Goal: Information Seeking & Learning: Find specific fact

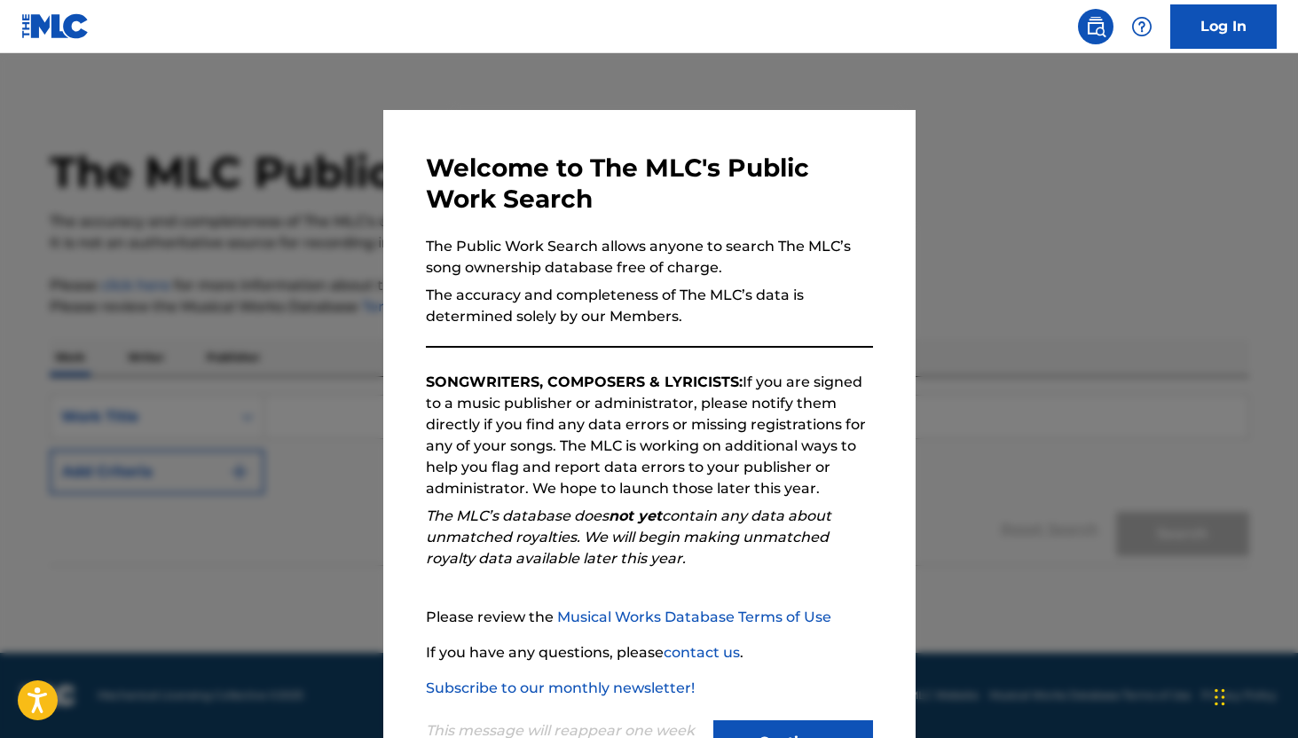
click at [846, 721] on button "Continue" at bounding box center [793, 742] width 160 height 44
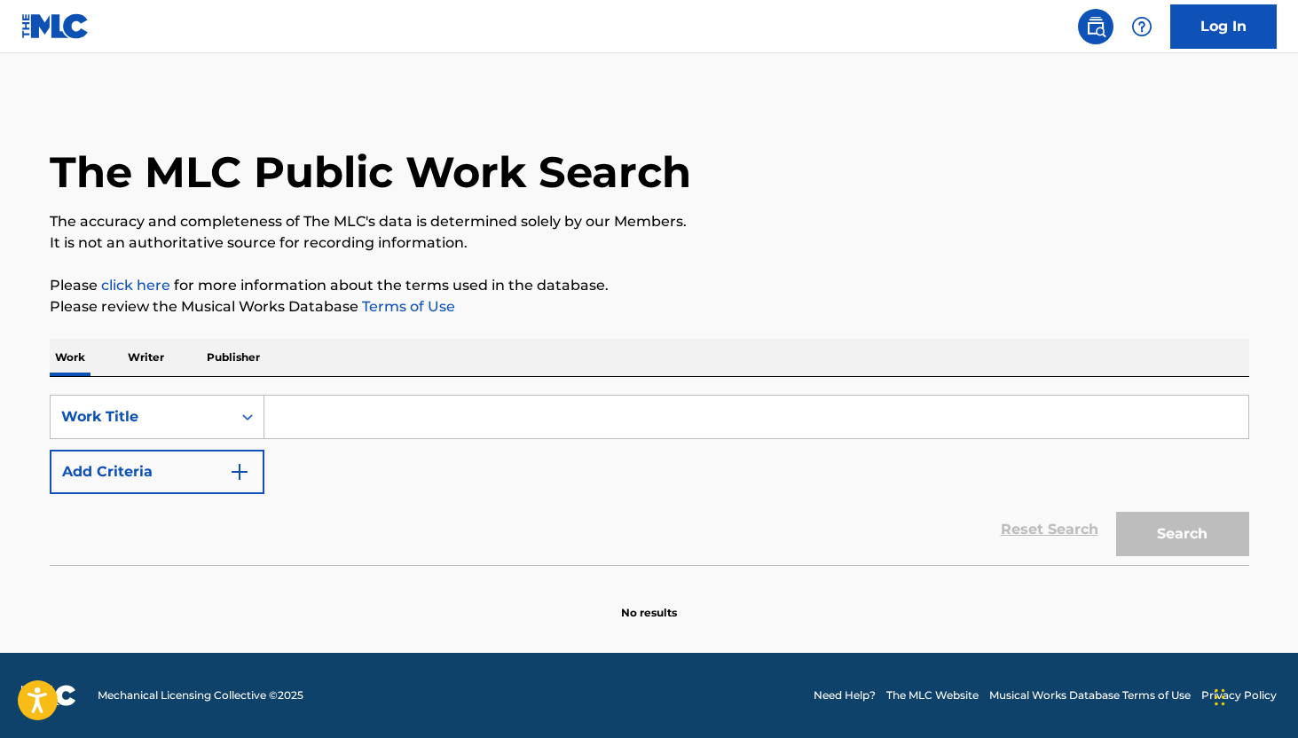
click at [372, 442] on div "SearchWithCriteria46b53a7d-8179-47d5-acb7-f6b42e25f58f Work Title Add Criteria" at bounding box center [649, 444] width 1199 height 99
click at [373, 415] on input "Search Form" at bounding box center [756, 417] width 984 height 43
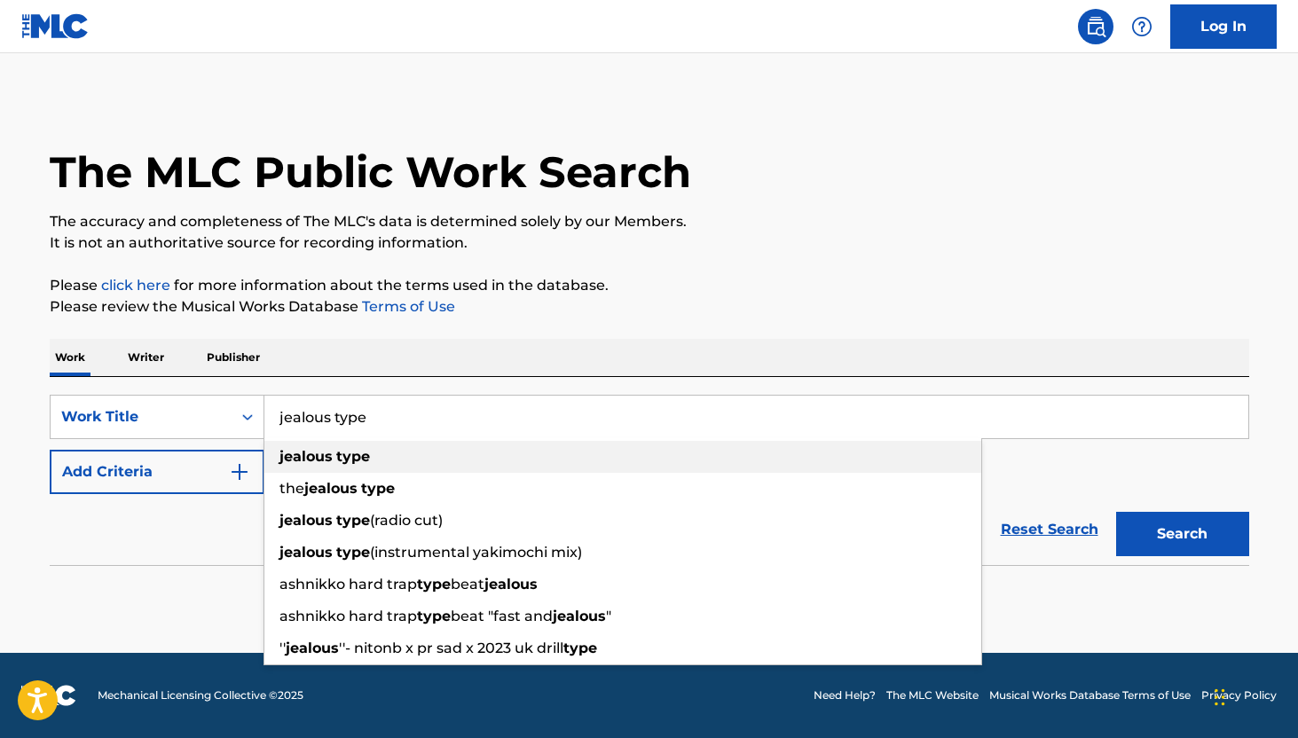
type input "jealous type"
click at [329, 462] on strong "jealous" at bounding box center [305, 456] width 53 height 17
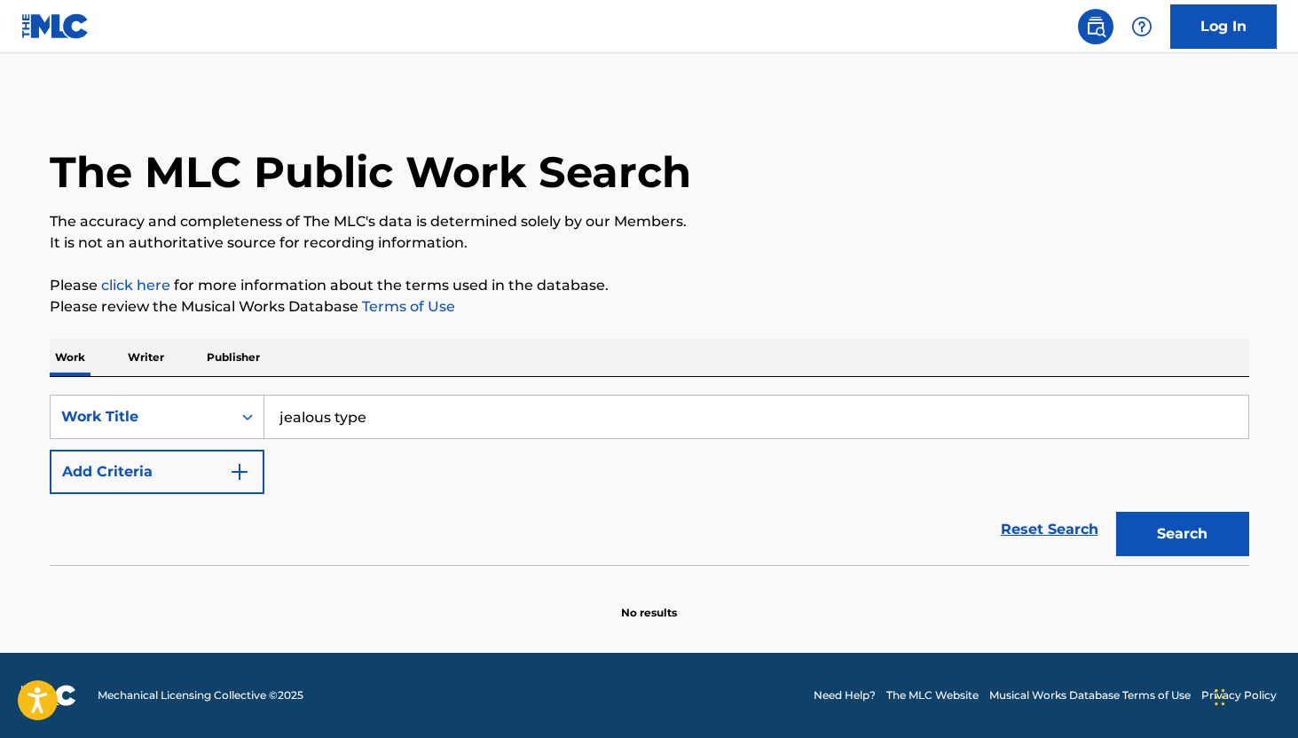
click at [216, 476] on button "Add Criteria" at bounding box center [157, 472] width 215 height 44
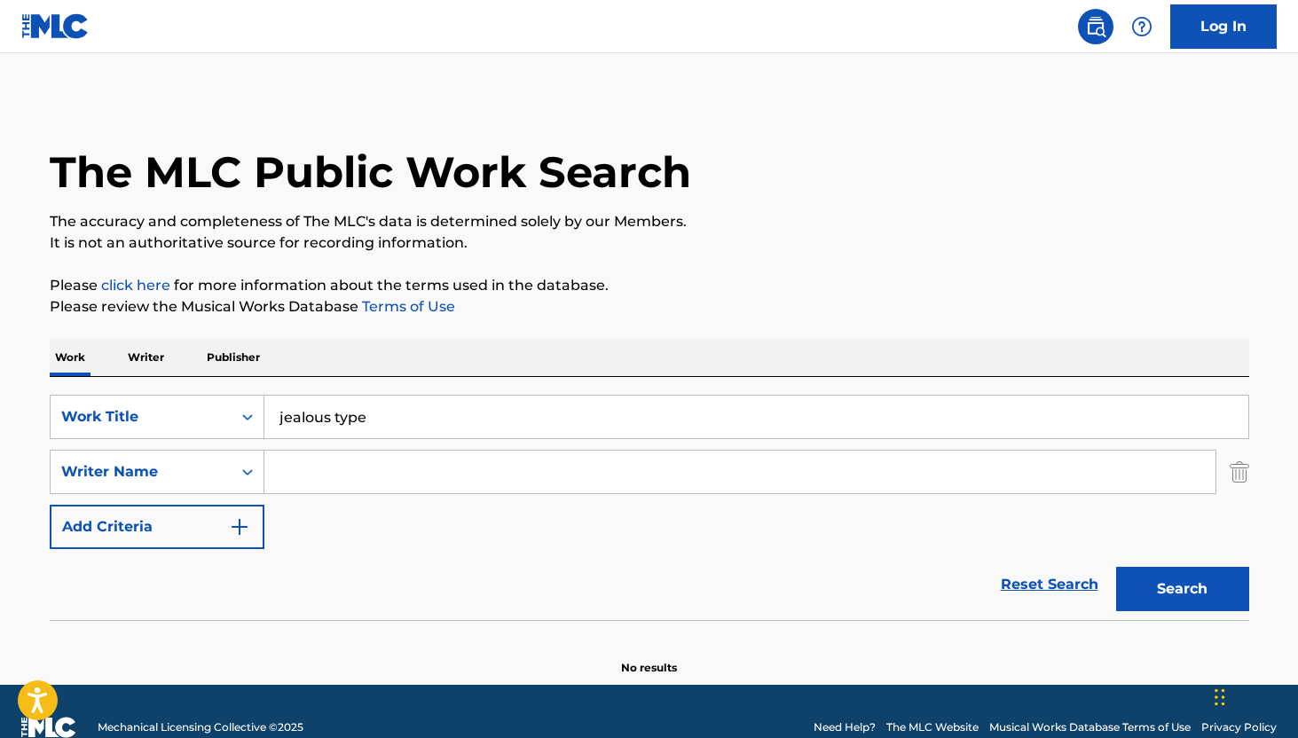
click at [311, 478] on input "Search Form" at bounding box center [739, 472] width 951 height 43
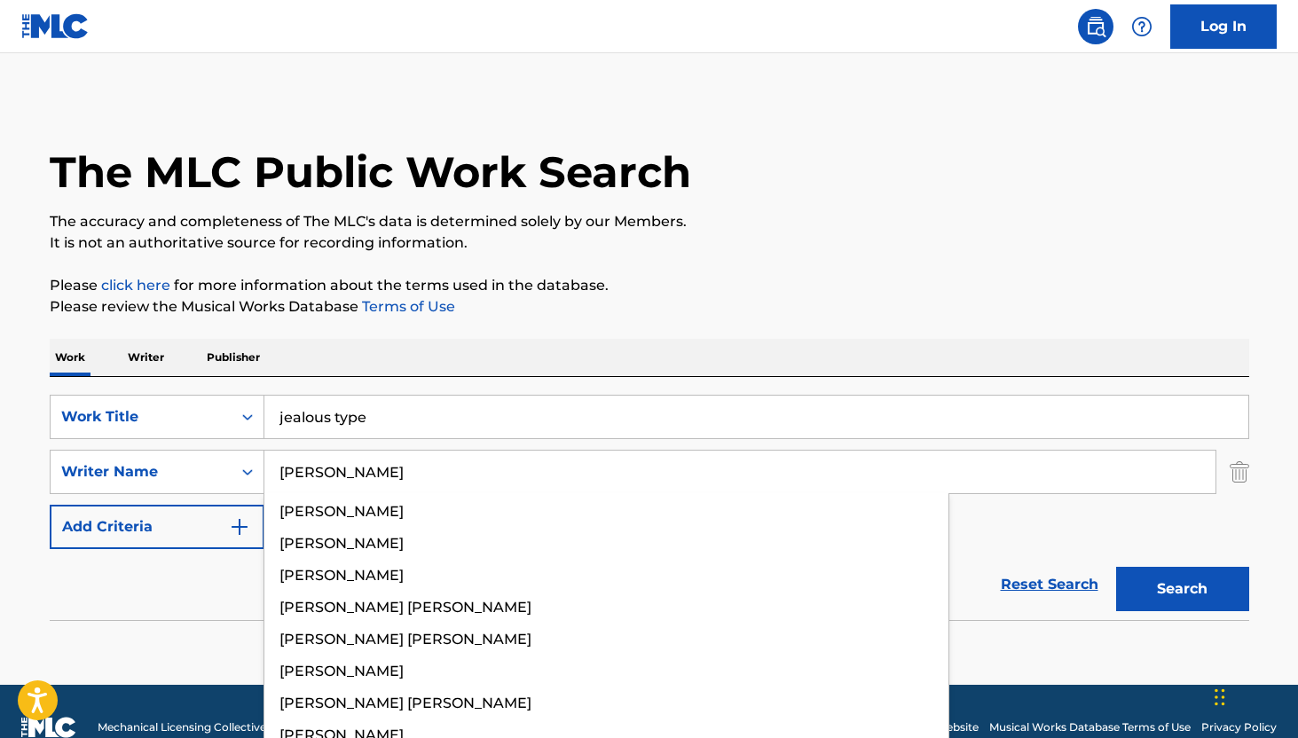
type input "antonoff"
click at [1116, 567] on button "Search" at bounding box center [1182, 589] width 133 height 44
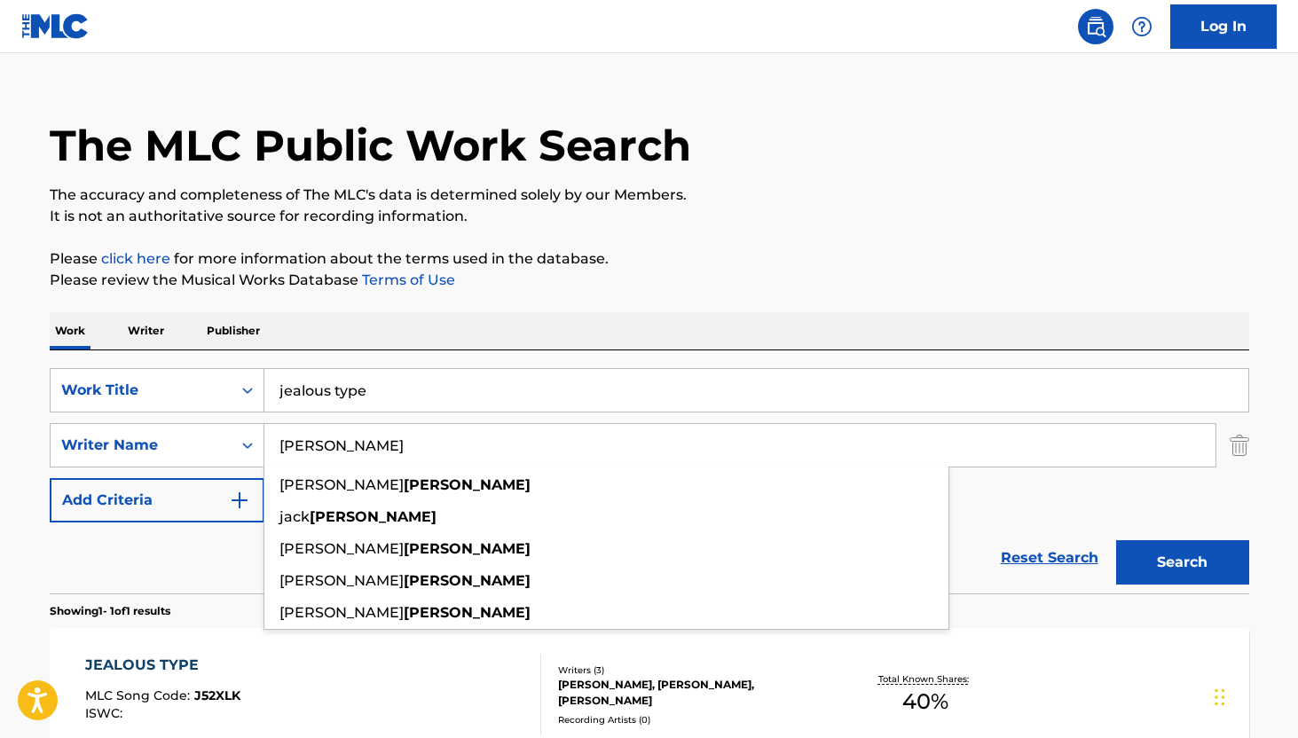
scroll to position [93, 0]
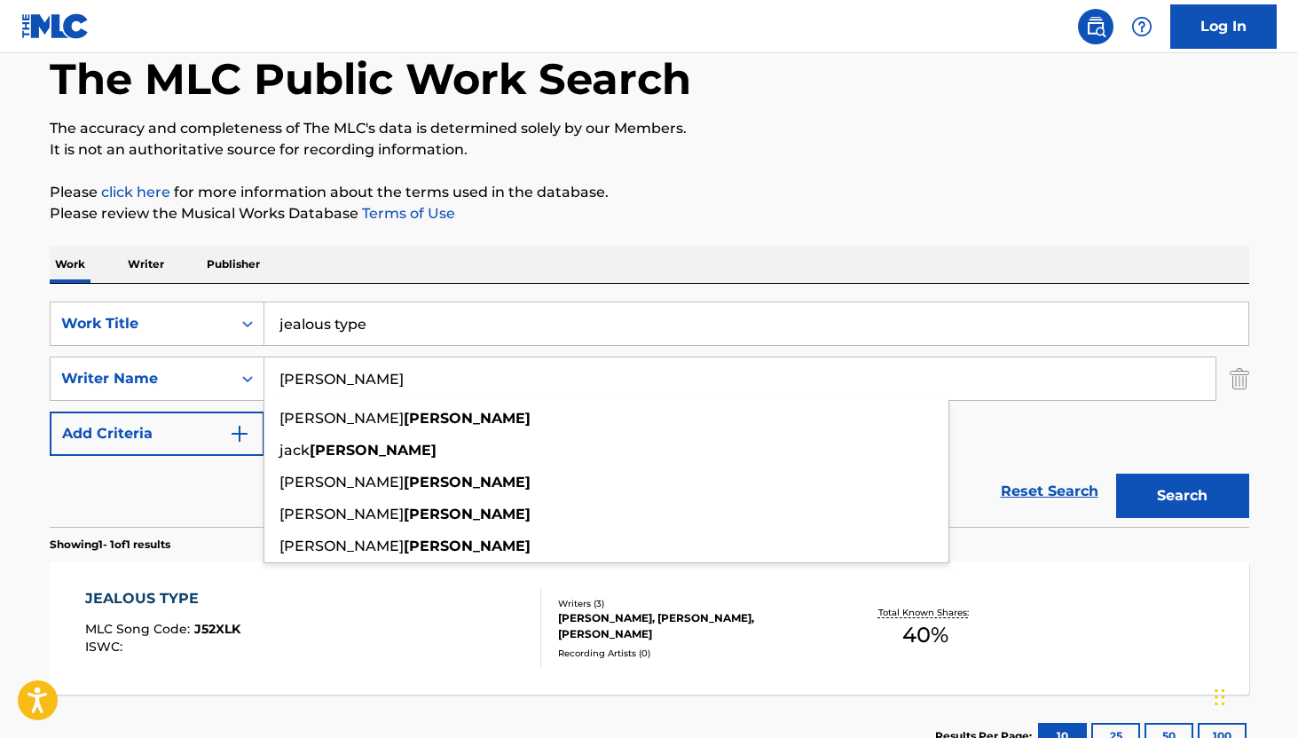
click at [171, 604] on div "JEALOUS TYPE" at bounding box center [162, 598] width 155 height 21
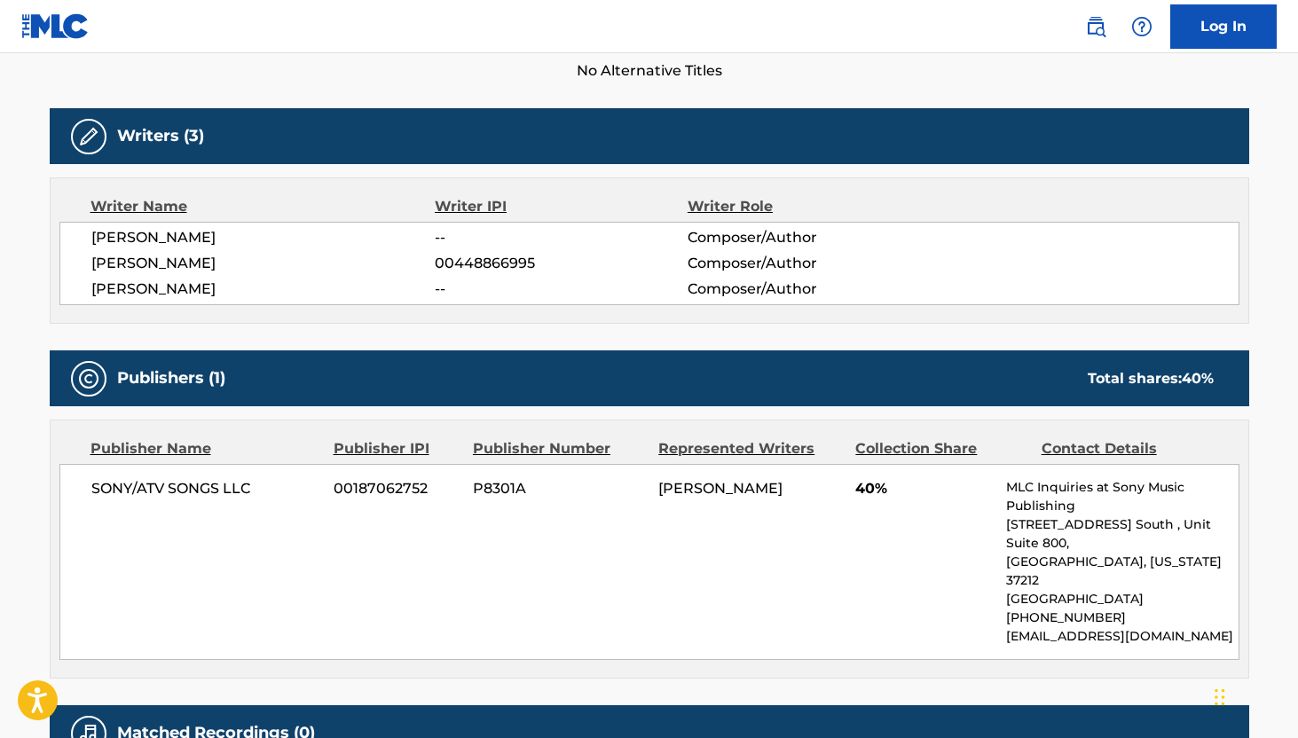
scroll to position [519, 0]
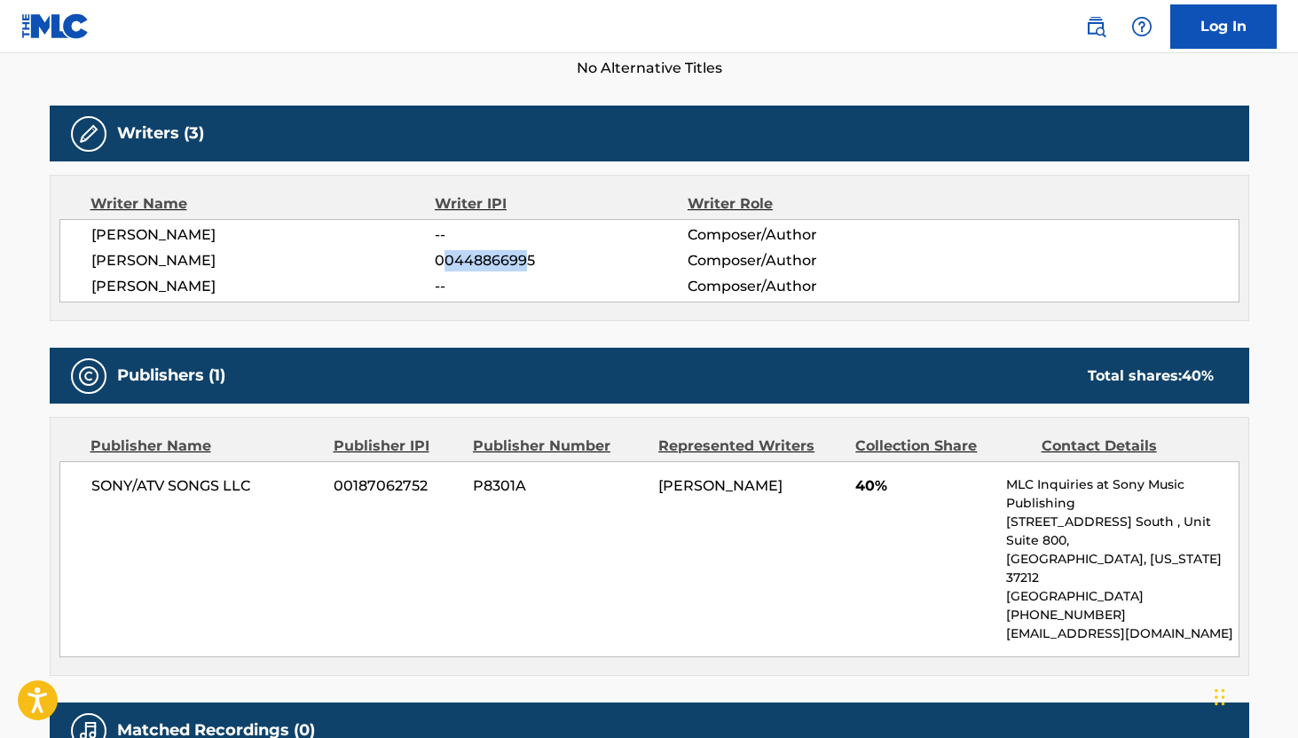
drag, startPoint x: 442, startPoint y: 266, endPoint x: 535, endPoint y: 265, distance: 93.1
click at [535, 265] on span "00448866995" at bounding box center [561, 260] width 252 height 21
drag, startPoint x: 537, startPoint y: 265, endPoint x: 395, endPoint y: 263, distance: 141.9
click at [395, 263] on div "JACK MICHAEL ANTONOFF 00448866995 Composer/Author" at bounding box center [664, 260] width 1147 height 21
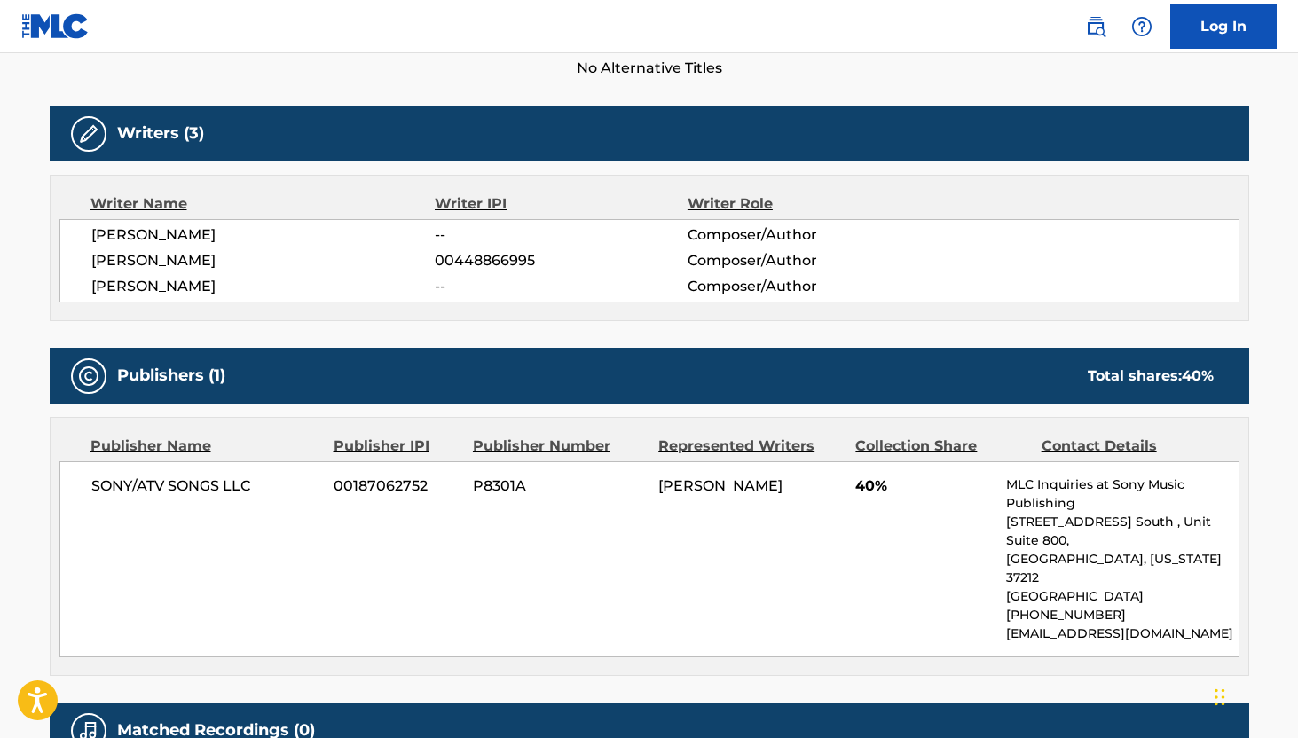
click at [395, 263] on span "[PERSON_NAME]" at bounding box center [263, 260] width 344 height 21
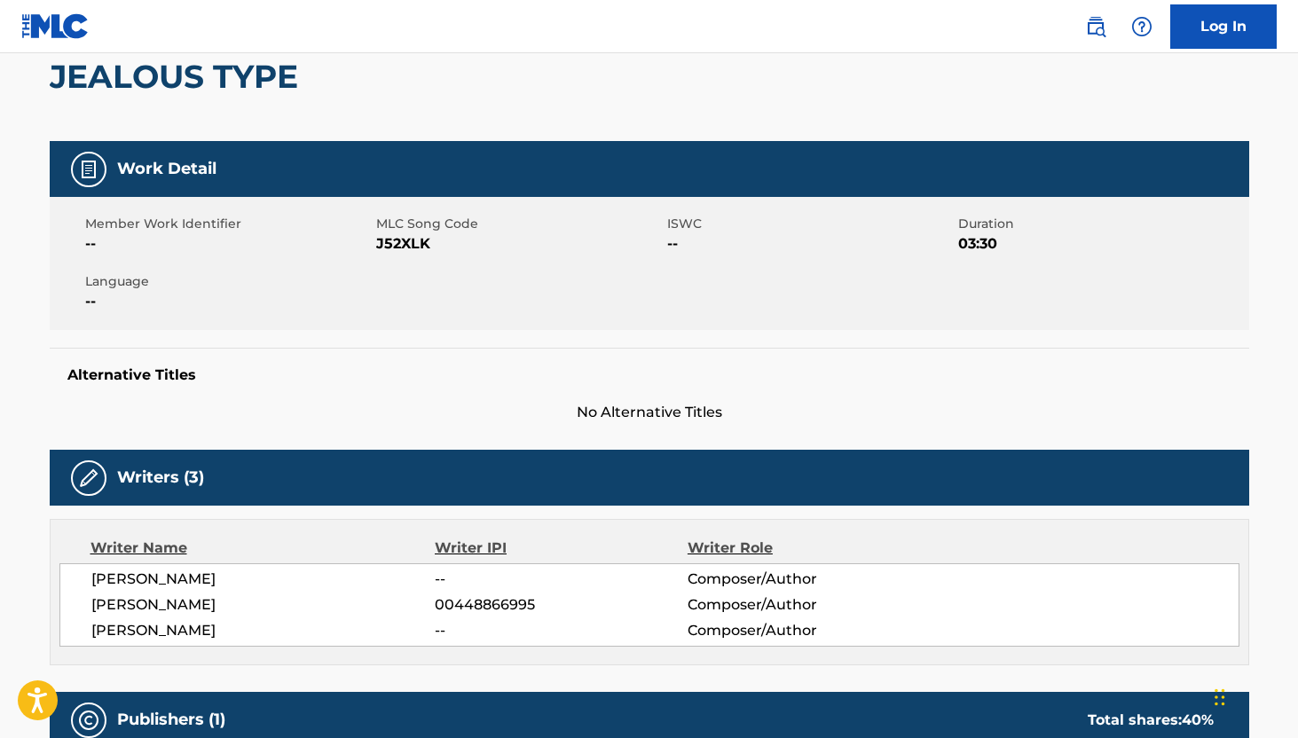
scroll to position [227, 0]
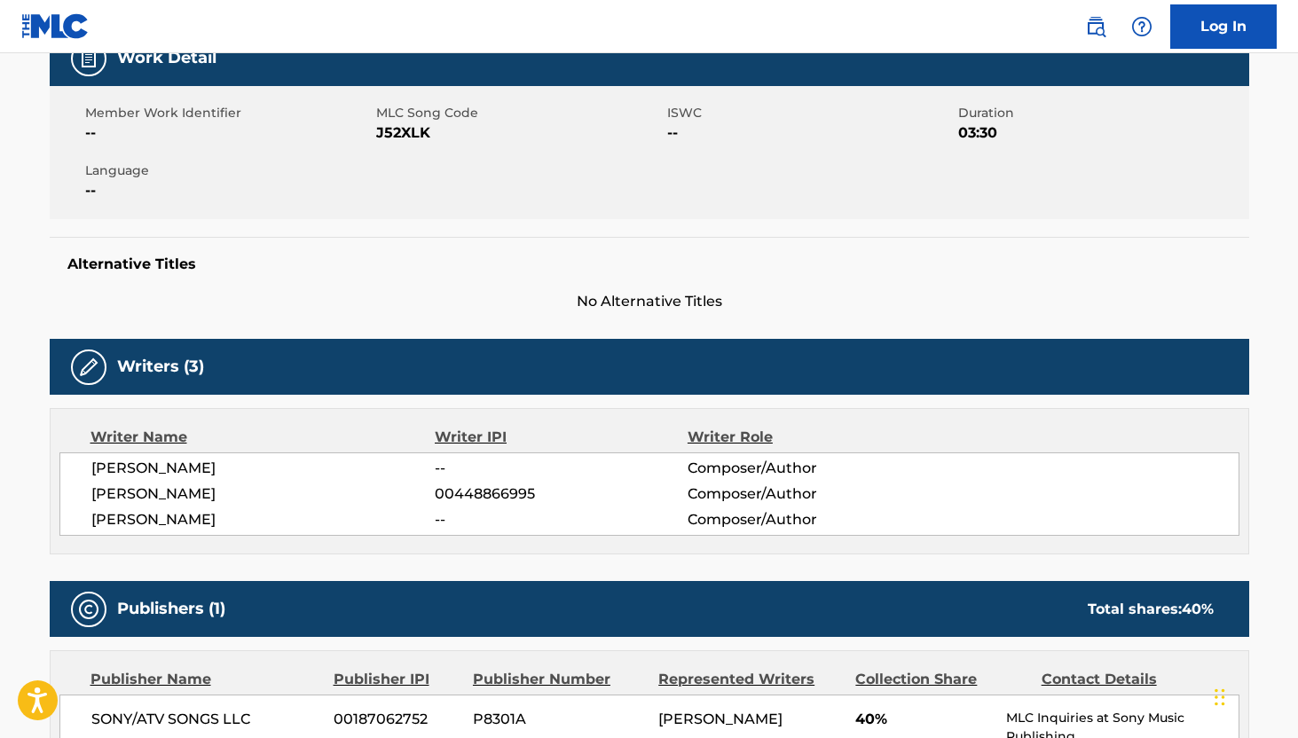
scroll to position [311, 0]
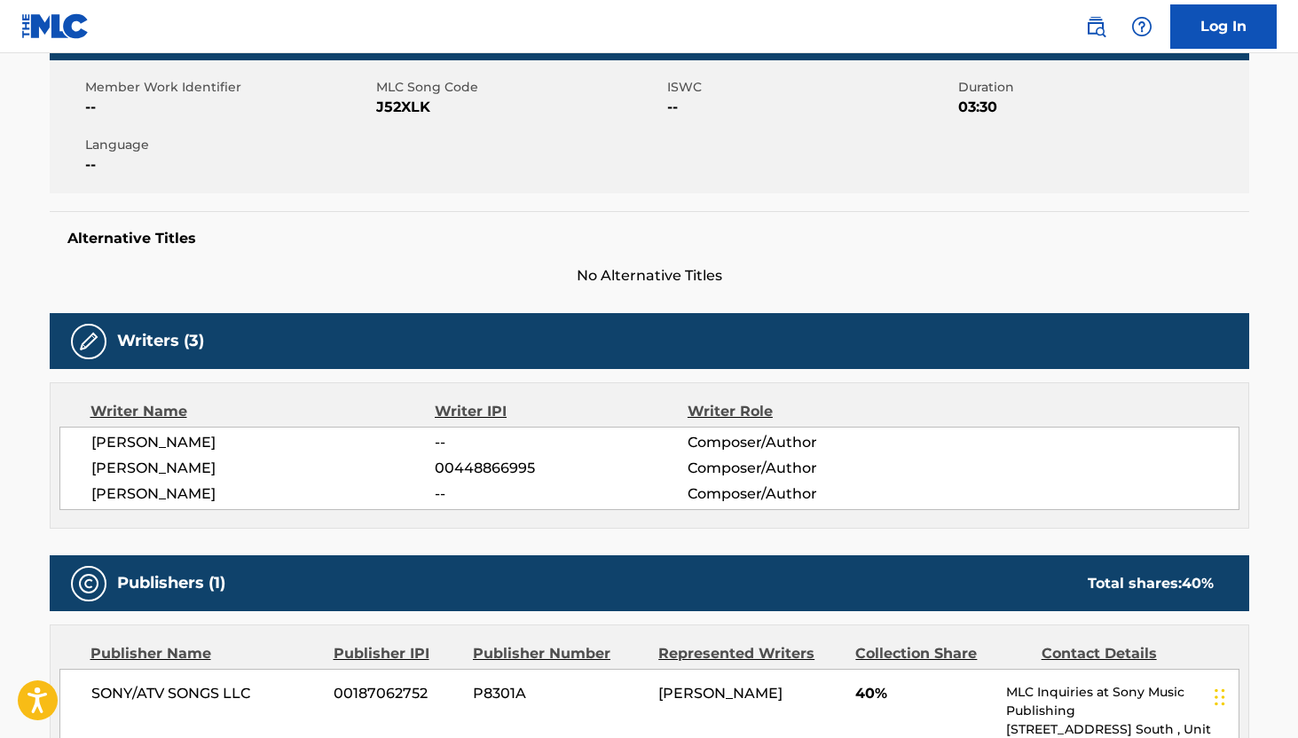
click at [459, 412] on div "Writer IPI" at bounding box center [561, 411] width 253 height 21
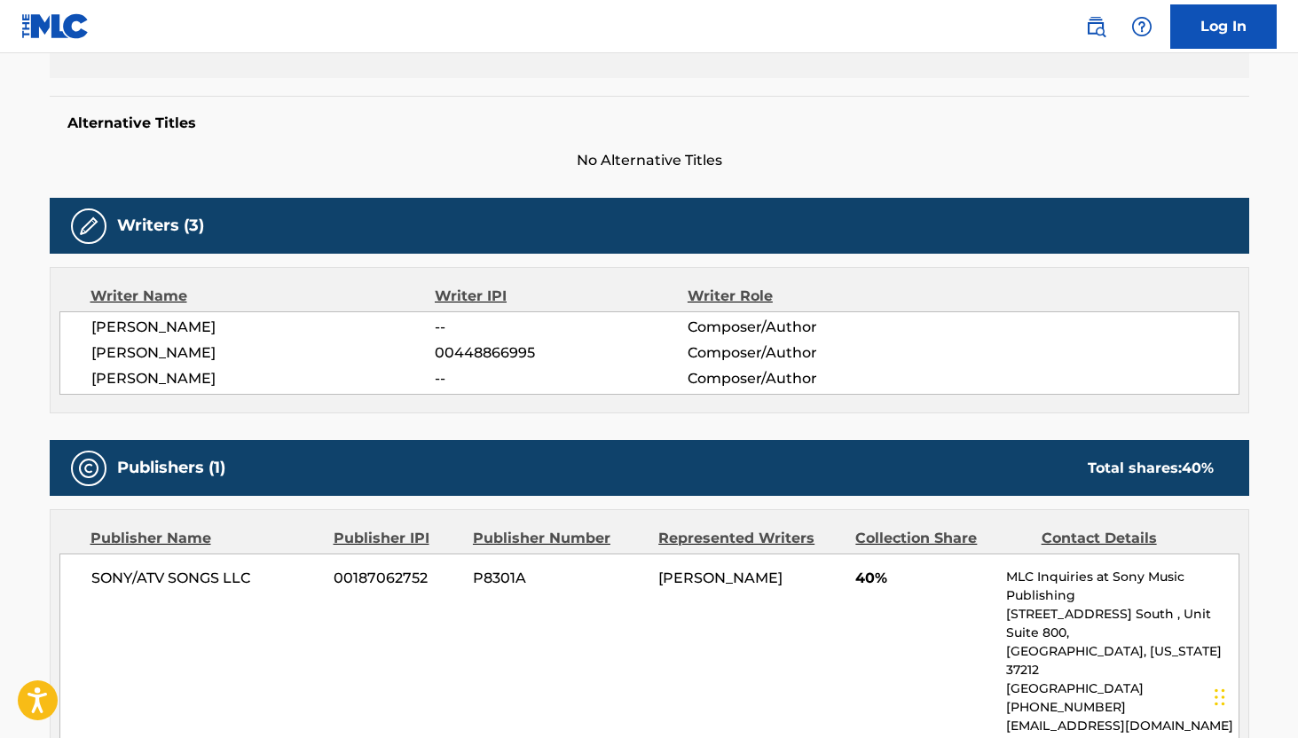
scroll to position [669, 0]
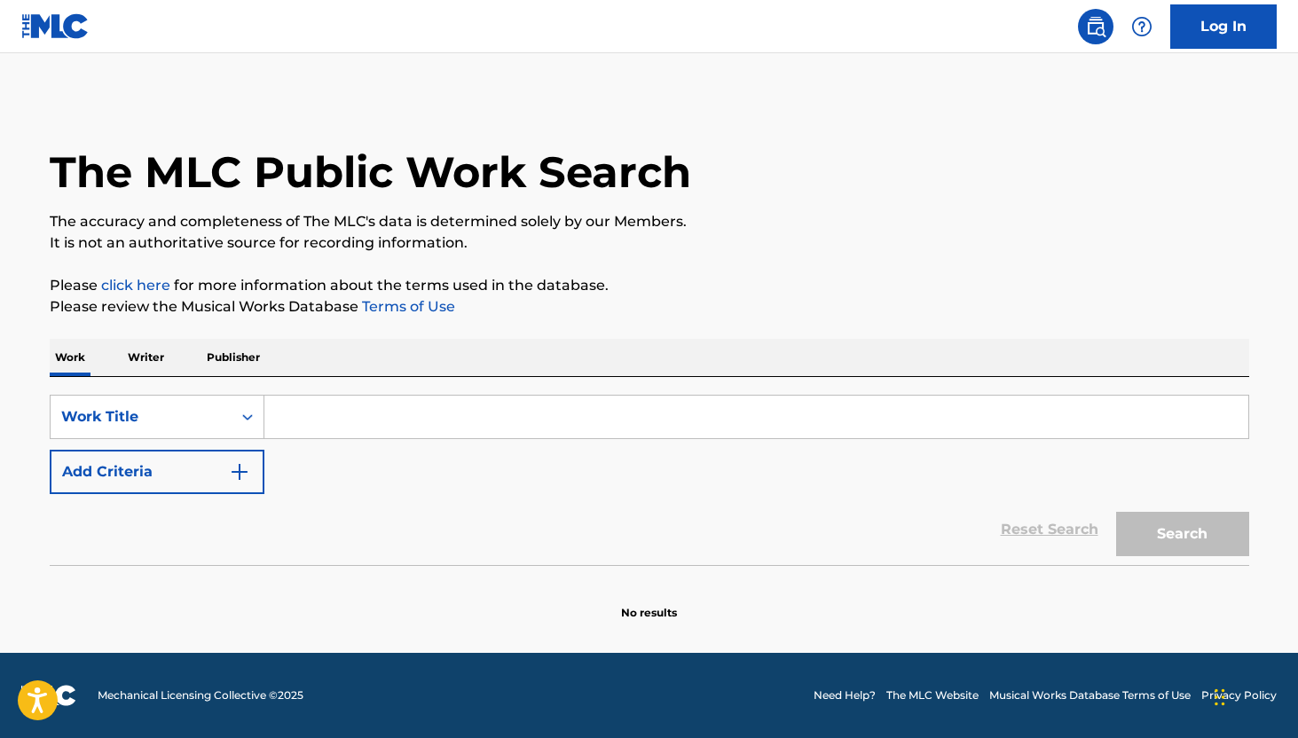
click at [340, 424] on input "Search Form" at bounding box center [756, 417] width 984 height 43
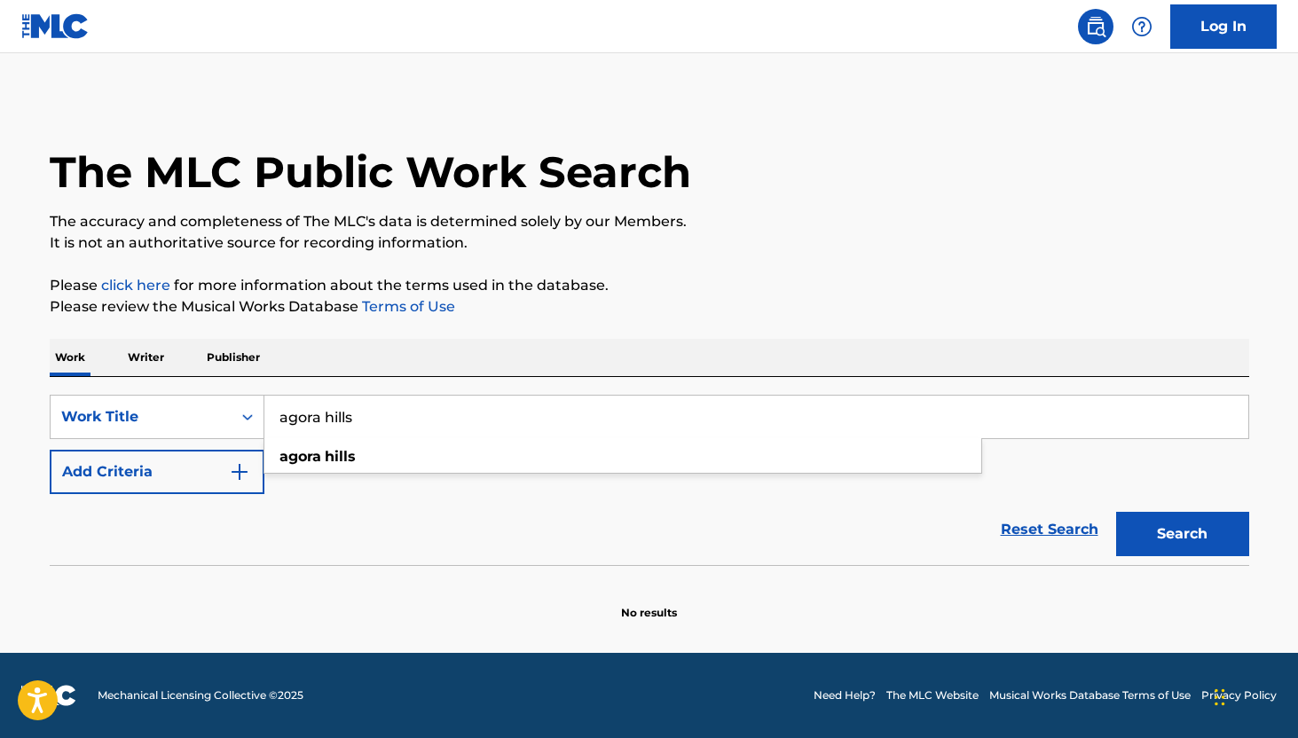
type input "agora hills"
click at [200, 482] on button "Add Criteria" at bounding box center [157, 472] width 215 height 44
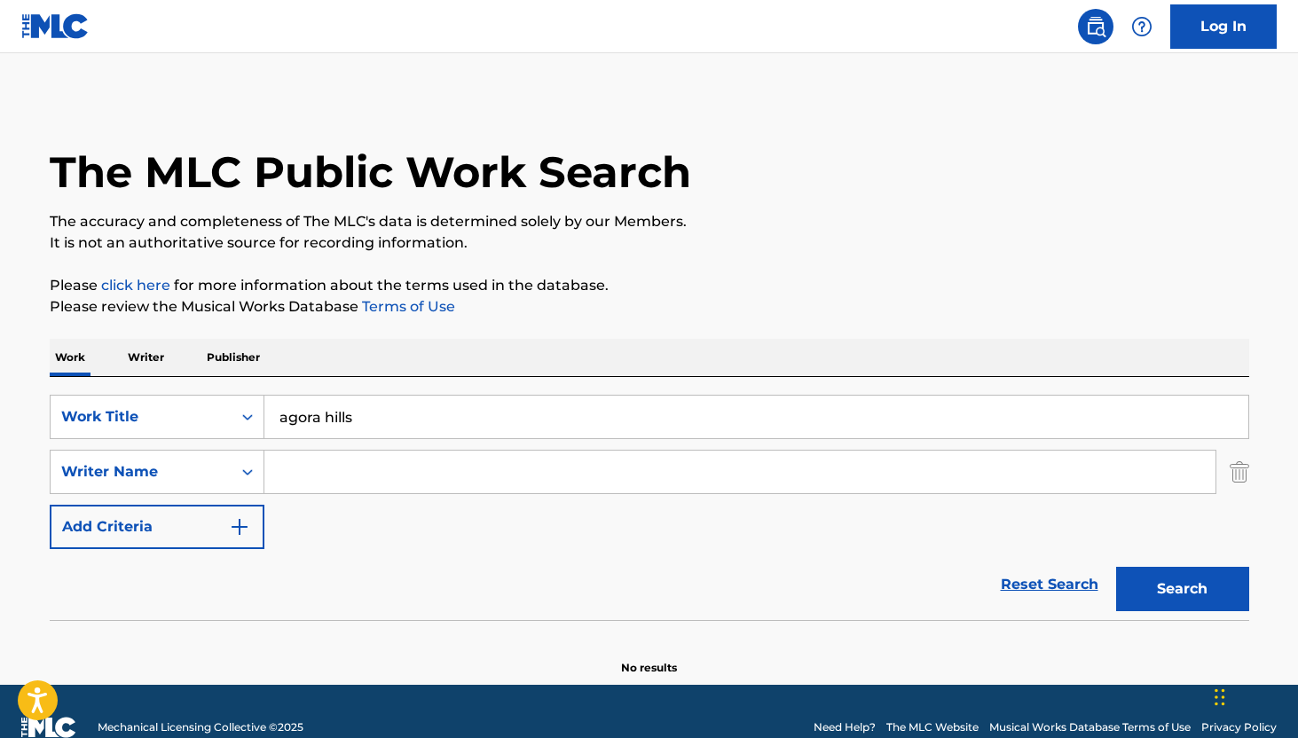
click at [1134, 591] on button "Search" at bounding box center [1182, 589] width 133 height 44
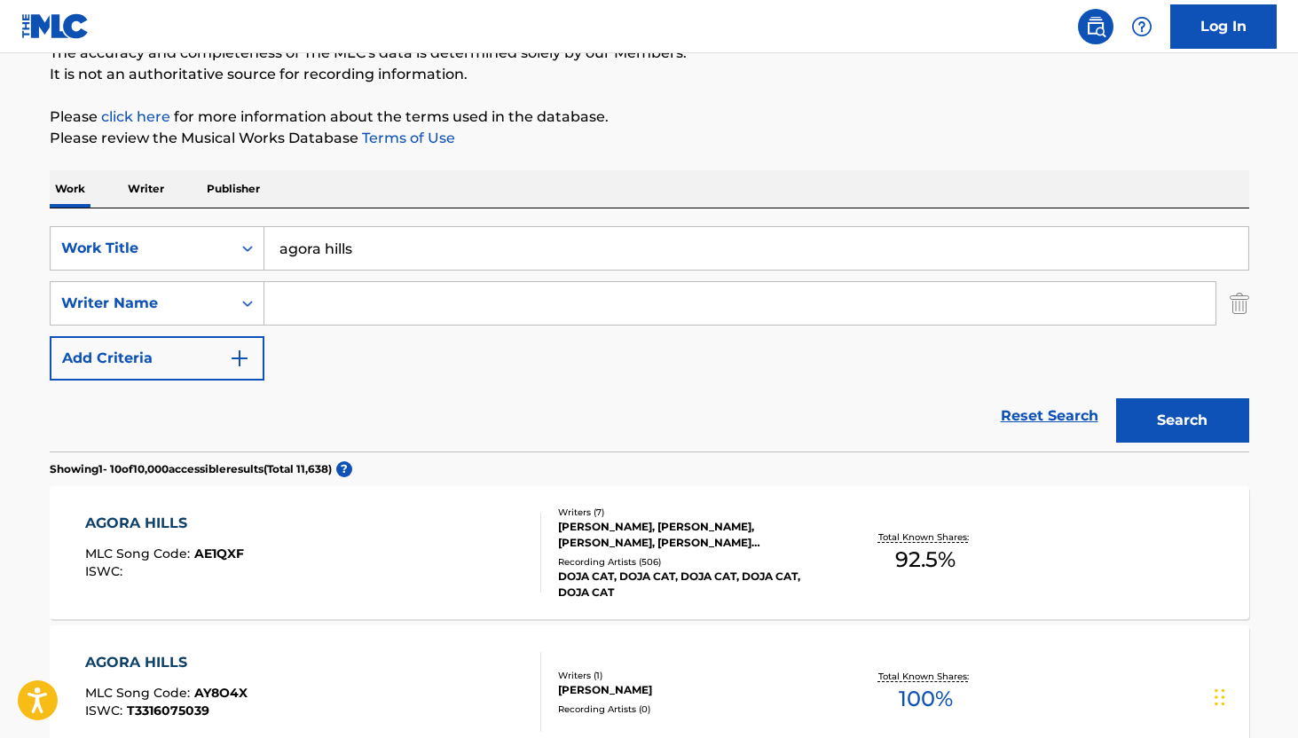
scroll to position [215, 0]
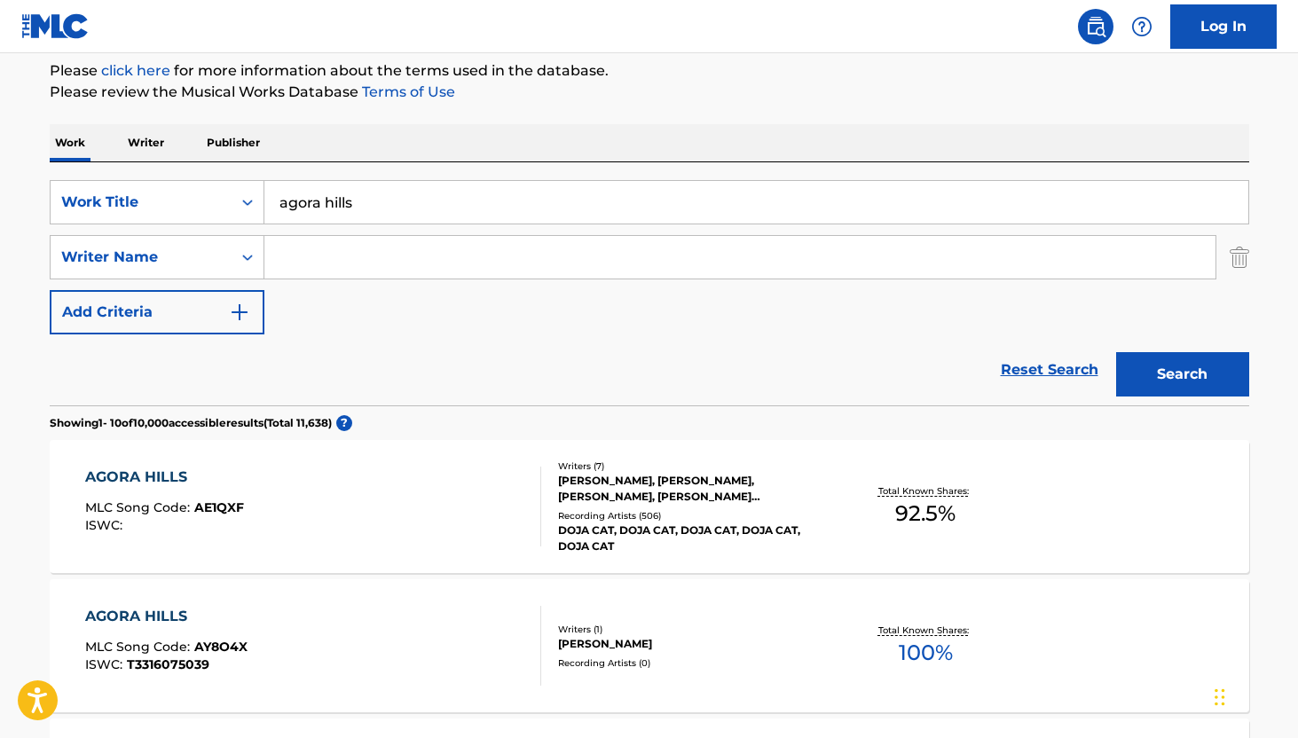
click at [163, 472] on div "AGORA HILLS" at bounding box center [164, 477] width 159 height 21
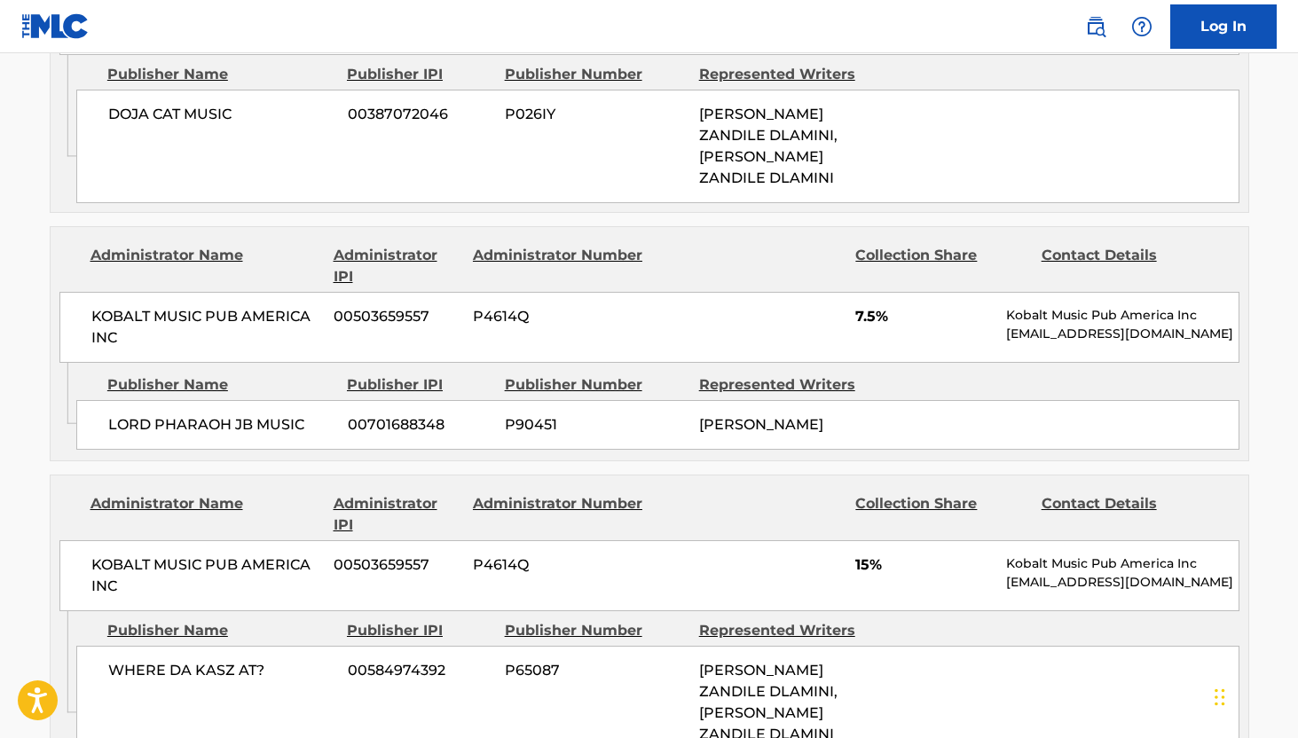
scroll to position [2499, 0]
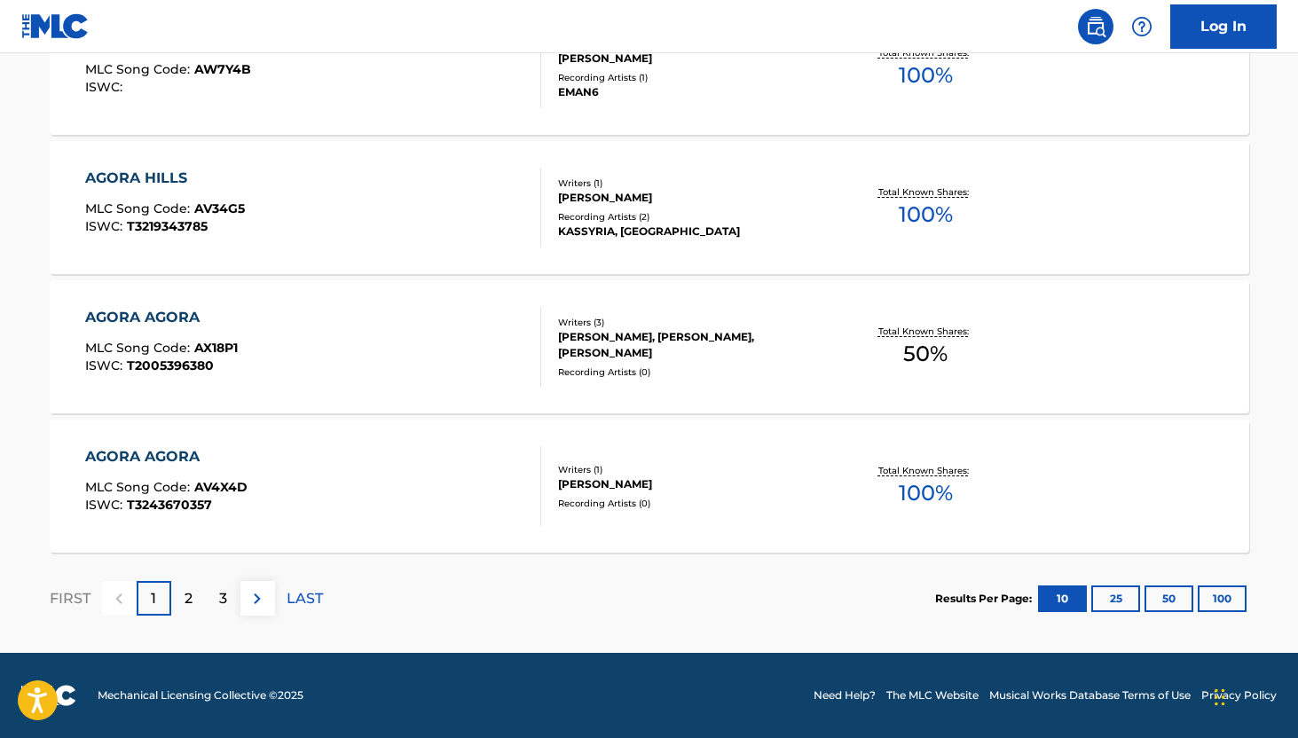
scroll to position [215, 0]
